Goal: Task Accomplishment & Management: Manage account settings

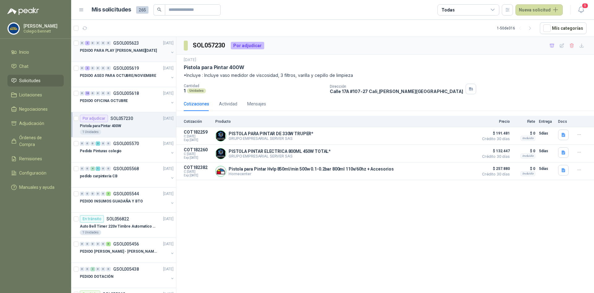
click at [150, 50] on div "PEDIDO PARA PLAY [PERSON_NAME][DATE]" at bounding box center [124, 50] width 89 height 7
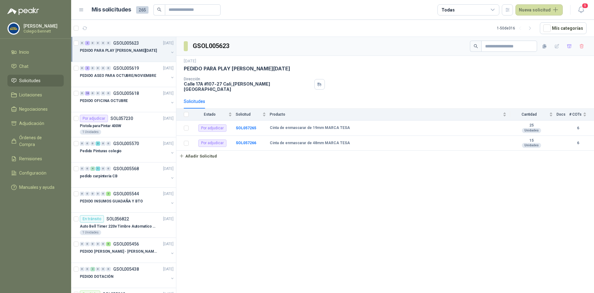
click at [170, 50] on button "button" at bounding box center [172, 52] width 5 height 5
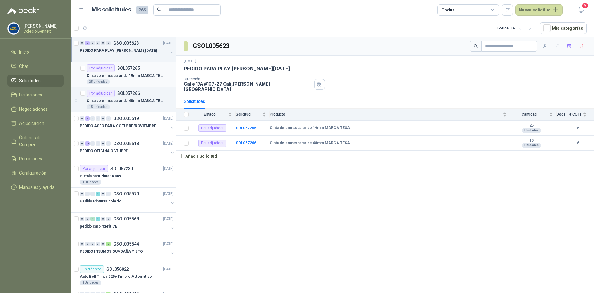
click at [146, 73] on p "Cinta de enmascarar de 19mm MARCA TESA" at bounding box center [125, 76] width 77 height 6
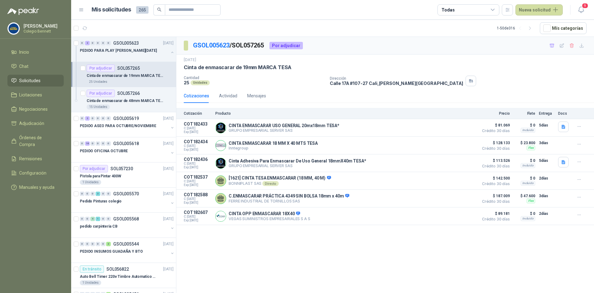
click at [139, 79] on div "Cinta de enmascarar de 19mm MARCA TESA" at bounding box center [130, 75] width 87 height 7
click at [146, 96] on div "Por adjudicar SOL057266" at bounding box center [130, 92] width 87 height 7
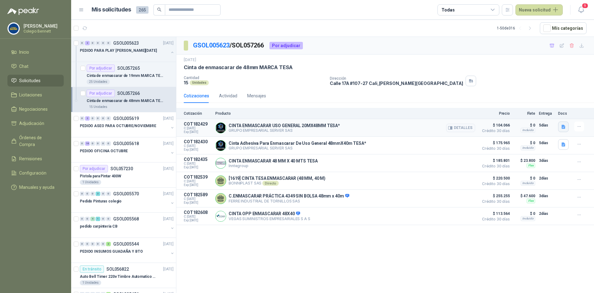
click at [562, 124] on icon "button" at bounding box center [563, 126] width 5 height 5
click at [556, 114] on button "image.png" at bounding box center [551, 113] width 27 height 7
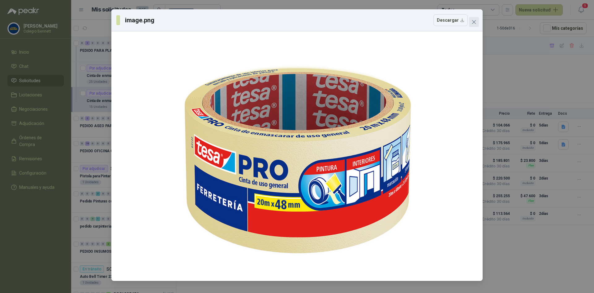
click at [474, 20] on icon "close" at bounding box center [474, 22] width 5 height 5
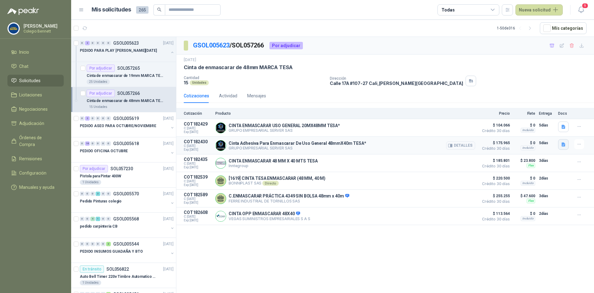
click at [563, 145] on icon "button" at bounding box center [564, 144] width 4 height 4
click at [558, 131] on button "image.png" at bounding box center [551, 131] width 27 height 7
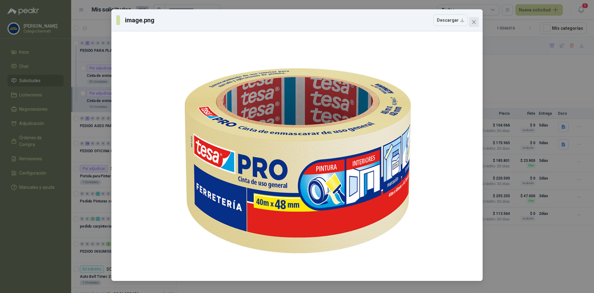
click at [474, 22] on icon "close" at bounding box center [474, 22] width 4 height 4
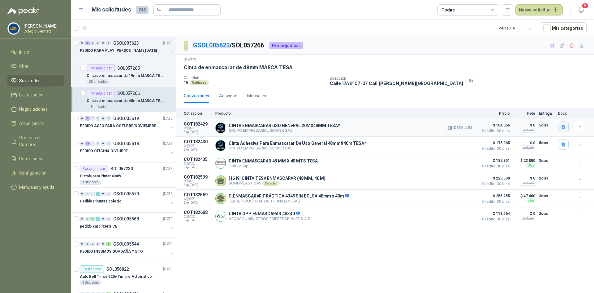
click at [564, 124] on icon "button" at bounding box center [563, 126] width 5 height 5
click at [553, 114] on button "image.png" at bounding box center [551, 113] width 27 height 7
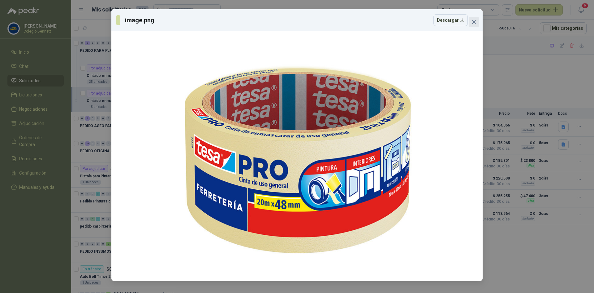
click at [475, 21] on icon "close" at bounding box center [474, 22] width 4 height 4
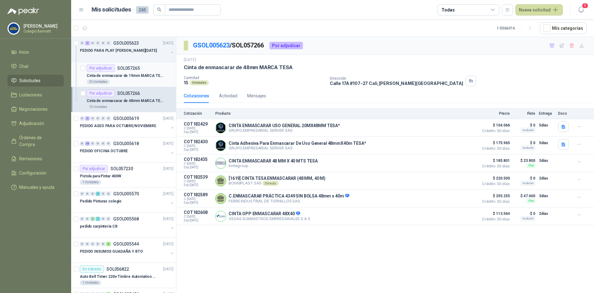
click at [85, 68] on article "Por adjudicar SOL057265 Cinta de enmascarar de 19mm MARCA TESA 25 Unidades" at bounding box center [123, 74] width 105 height 25
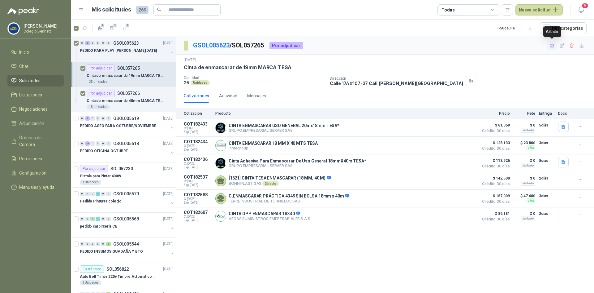
click at [555, 42] on button "button" at bounding box center [552, 46] width 10 height 10
click at [37, 124] on span "Adjudicación" at bounding box center [31, 123] width 25 height 7
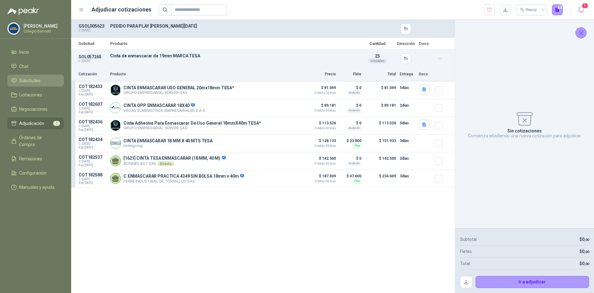
click at [39, 82] on span "Solicitudes" at bounding box center [29, 80] width 21 height 7
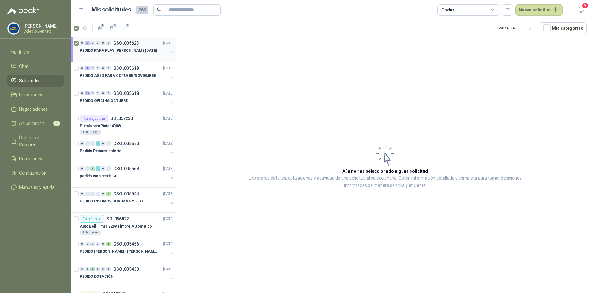
click at [170, 51] on button "button" at bounding box center [172, 52] width 5 height 5
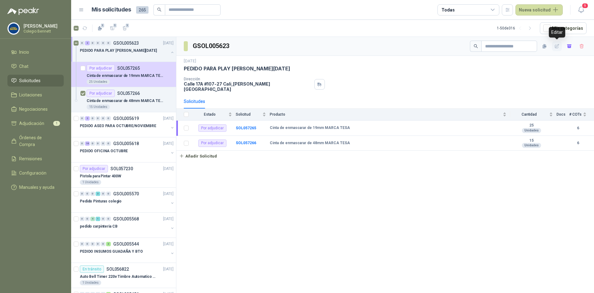
click at [558, 44] on icon "button" at bounding box center [557, 46] width 5 height 5
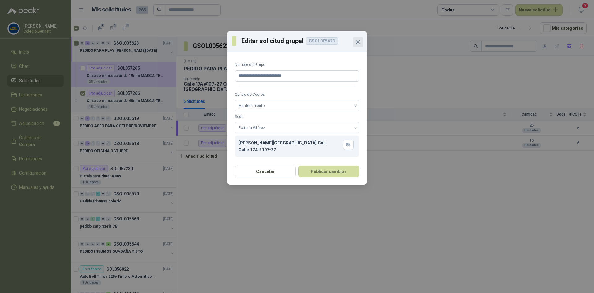
click at [358, 43] on icon "Close" at bounding box center [358, 42] width 4 height 4
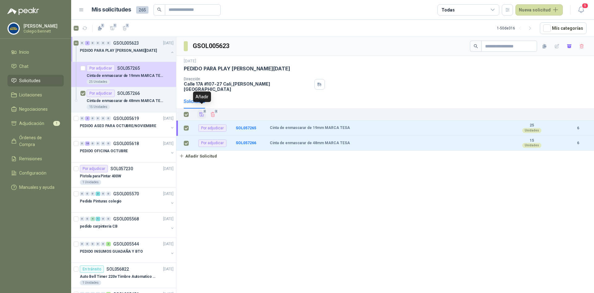
click at [202, 111] on icon "Añadir" at bounding box center [202, 114] width 6 height 6
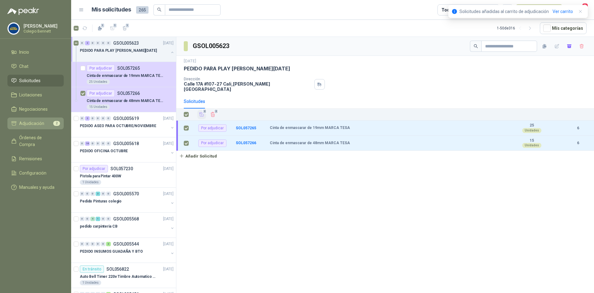
click at [44, 121] on li "Adjudicación 2" at bounding box center [35, 123] width 49 height 7
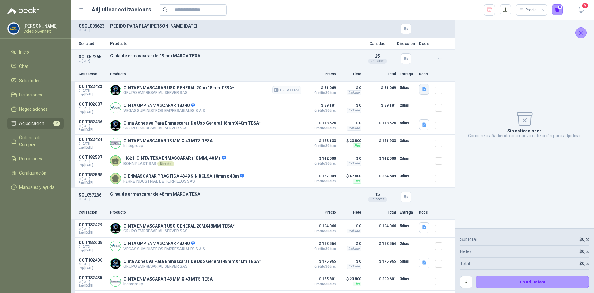
click at [423, 89] on icon "button" at bounding box center [425, 89] width 4 height 4
click at [416, 76] on button "image.png" at bounding box center [407, 75] width 27 height 7
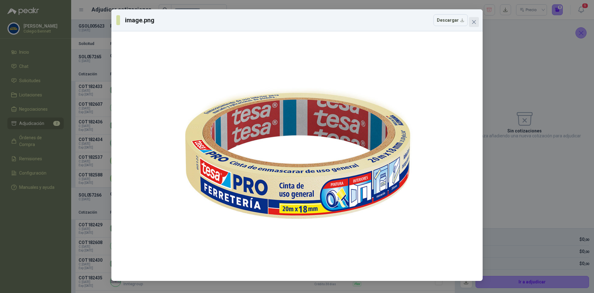
click at [474, 23] on icon "close" at bounding box center [474, 22] width 5 height 5
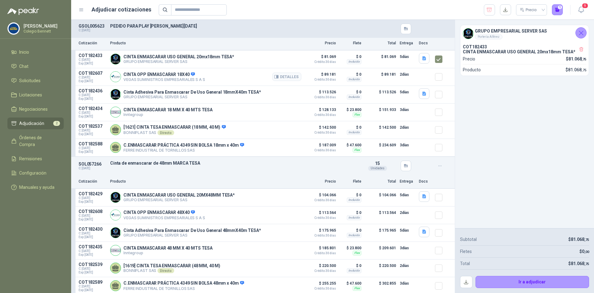
scroll to position [37, 0]
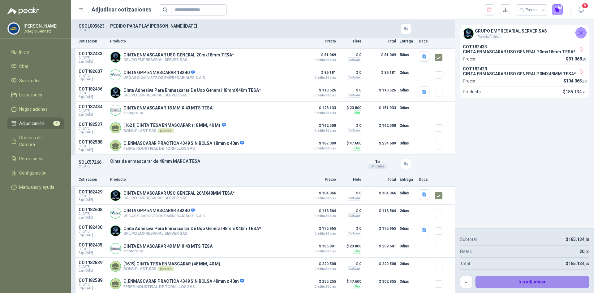
click at [535, 279] on button "Ir a adjudicar" at bounding box center [533, 282] width 114 height 12
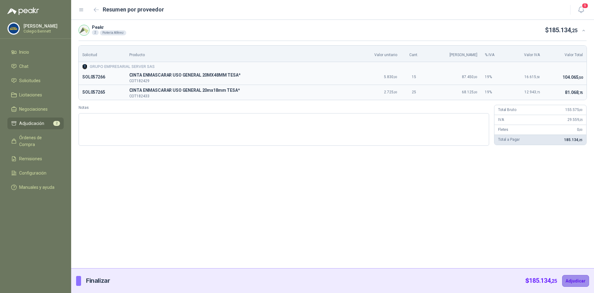
click at [579, 281] on button "Adjudicar" at bounding box center [576, 281] width 27 height 12
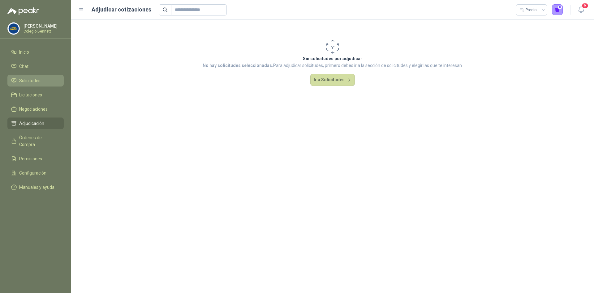
click at [29, 80] on span "Solicitudes" at bounding box center [29, 80] width 21 height 7
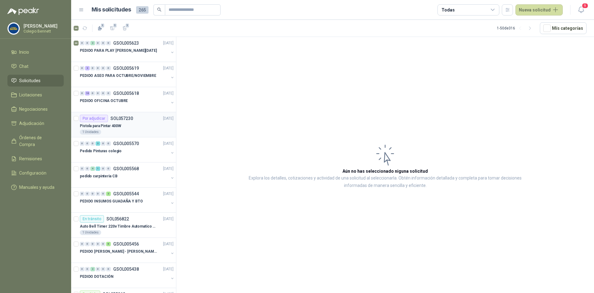
click at [124, 119] on p "SOL057230" at bounding box center [122, 118] width 23 height 4
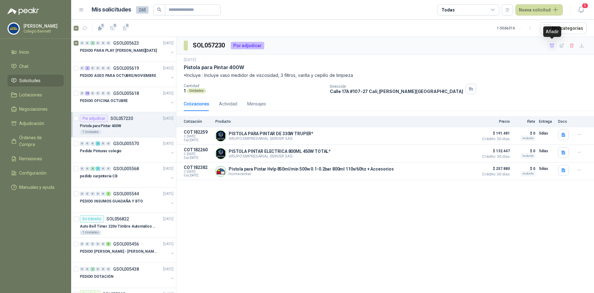
click at [552, 48] on icon "button" at bounding box center [552, 45] width 5 height 5
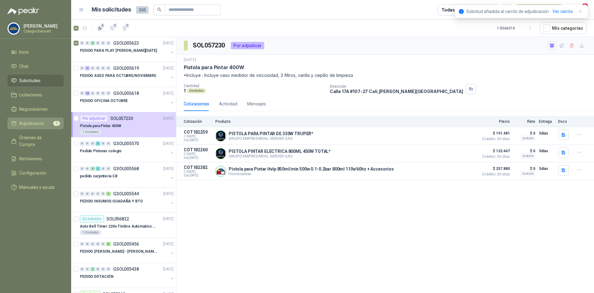
drag, startPoint x: 28, startPoint y: 122, endPoint x: 40, endPoint y: 117, distance: 12.9
click at [28, 122] on span "Adjudicación" at bounding box center [31, 123] width 25 height 7
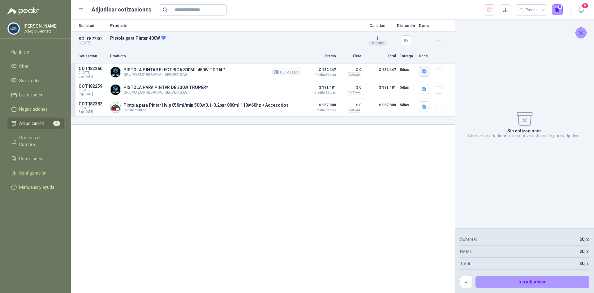
click at [427, 67] on button "button" at bounding box center [424, 71] width 11 height 11
click at [424, 58] on button "image.png" at bounding box center [412, 57] width 27 height 7
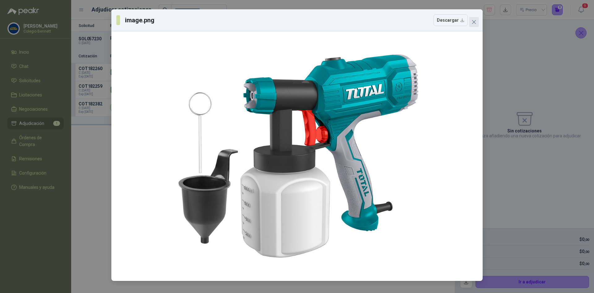
click at [475, 23] on icon "close" at bounding box center [474, 22] width 4 height 4
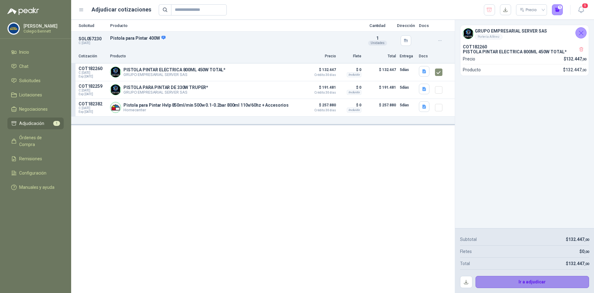
click at [523, 280] on button "Ir a adjudicar" at bounding box center [533, 282] width 114 height 12
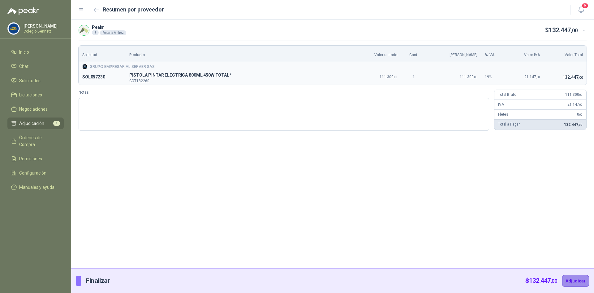
click at [577, 276] on button "Adjudicar" at bounding box center [576, 281] width 27 height 12
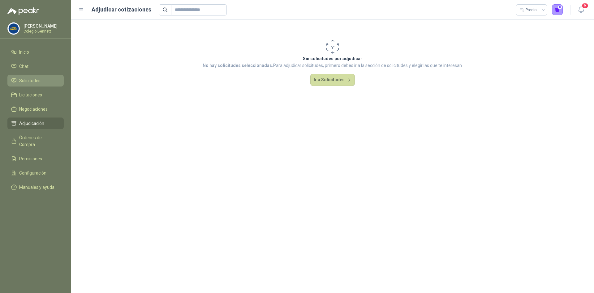
click at [26, 81] on span "Solicitudes" at bounding box center [29, 80] width 21 height 7
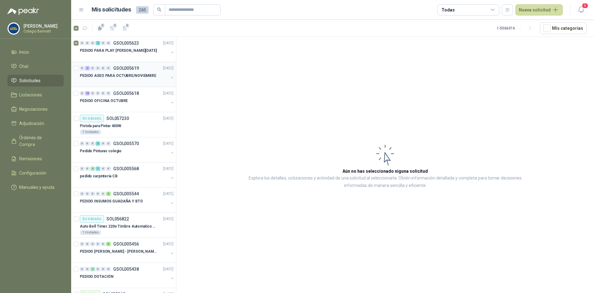
click at [132, 79] on div "PEDIDO ASEO PARA OCTUBRE/NOVIEMBRE" at bounding box center [124, 75] width 89 height 7
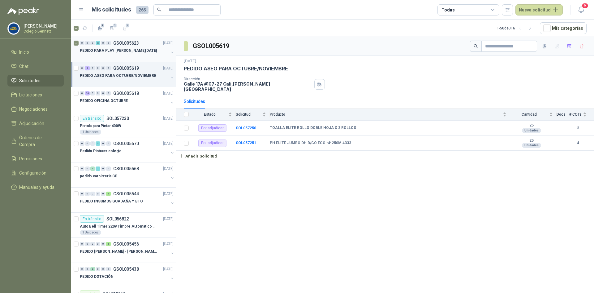
click at [155, 54] on div "PEDIDO PARA PLAY [PERSON_NAME][DATE]" at bounding box center [124, 50] width 89 height 7
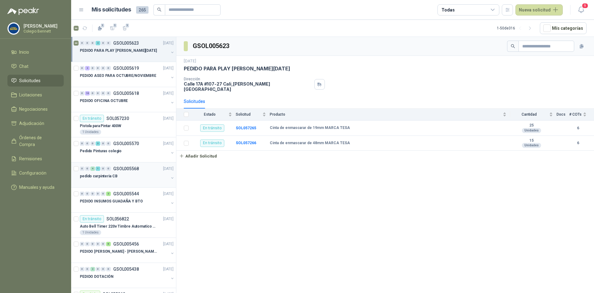
click at [122, 176] on div "pedido carpinteria CB" at bounding box center [124, 175] width 89 height 7
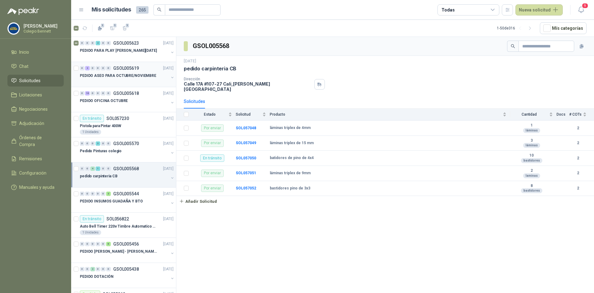
click at [103, 77] on p "PEDIDO ASEO PARA OCTUBRE/NOVIEMBRE" at bounding box center [118, 76] width 76 height 6
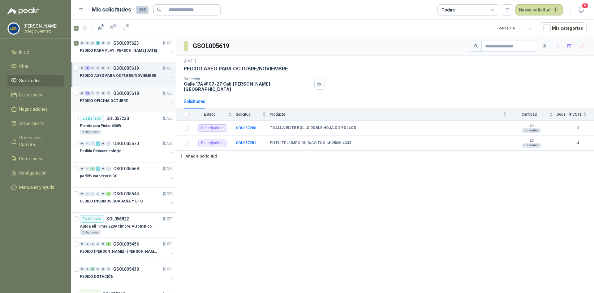
click at [111, 100] on p "PEDIDO OFICINA OCTUBRE" at bounding box center [104, 101] width 48 height 6
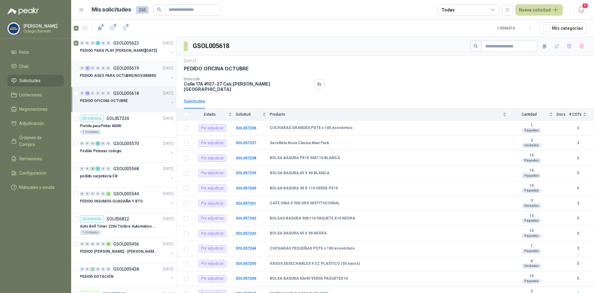
click at [121, 73] on p "PEDIDO ASEO PARA OCTUBRE/NOVIEMBRE" at bounding box center [118, 76] width 76 height 6
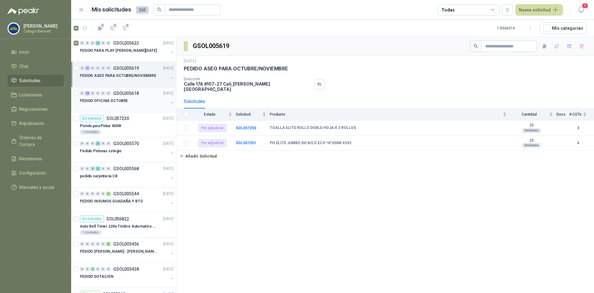
click at [127, 101] on div "PEDIDO OFICINA OCTUBRE" at bounding box center [124, 100] width 89 height 7
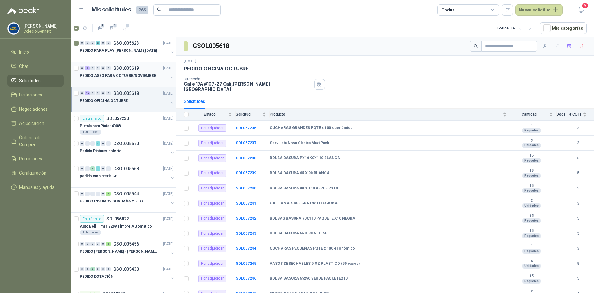
click at [170, 76] on button "button" at bounding box center [172, 77] width 5 height 5
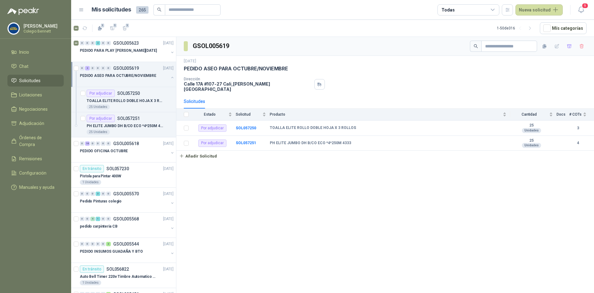
click at [170, 76] on button "button" at bounding box center [172, 77] width 5 height 5
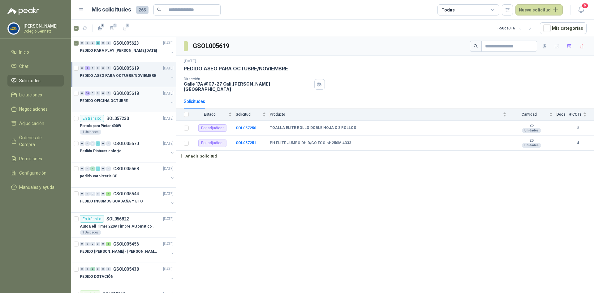
click at [164, 98] on div "PEDIDO OFICINA OCTUBRE" at bounding box center [127, 103] width 95 height 12
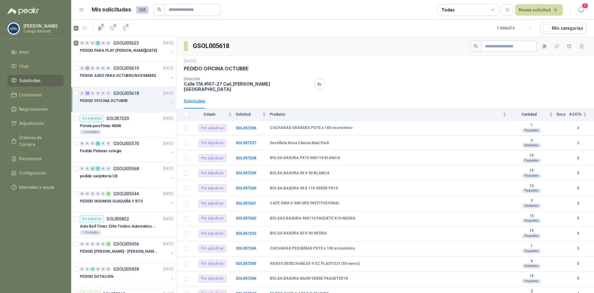
click at [164, 98] on div "PEDIDO OFICINA OCTUBRE" at bounding box center [127, 103] width 95 height 12
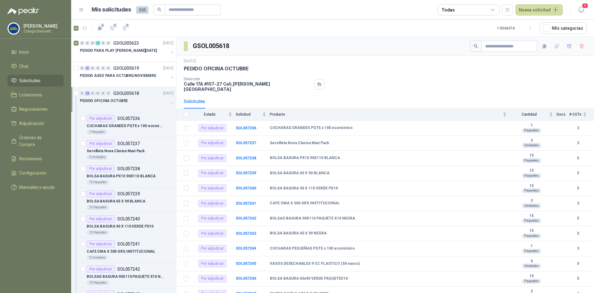
scroll to position [2, 0]
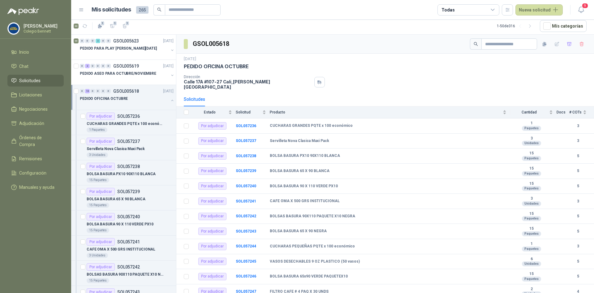
click at [166, 96] on div "PEDIDO OFICINA OCTUBRE" at bounding box center [127, 101] width 95 height 12
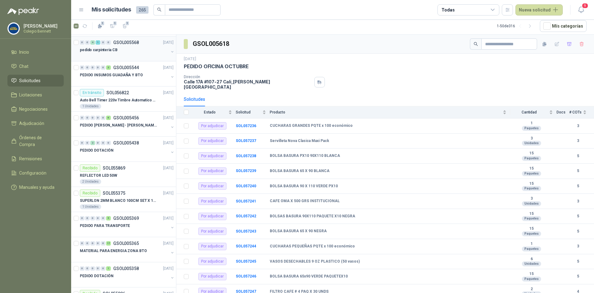
scroll to position [0, 0]
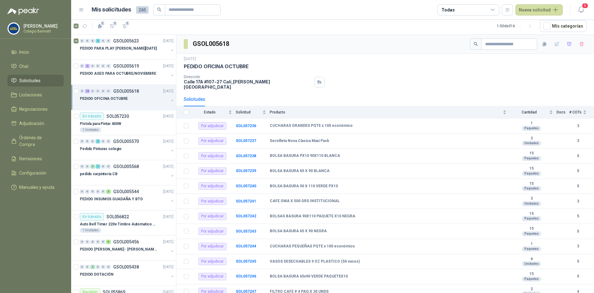
click at [170, 100] on button "button" at bounding box center [172, 100] width 5 height 5
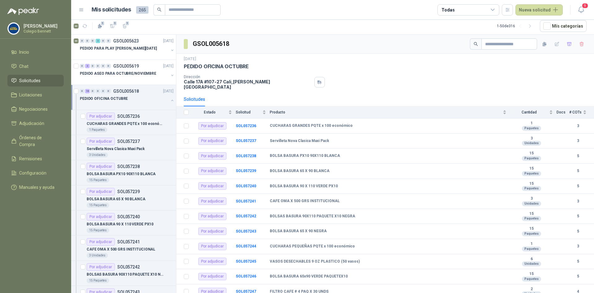
click at [170, 100] on button "button" at bounding box center [172, 100] width 5 height 5
